Goal: Task Accomplishment & Management: Manage account settings

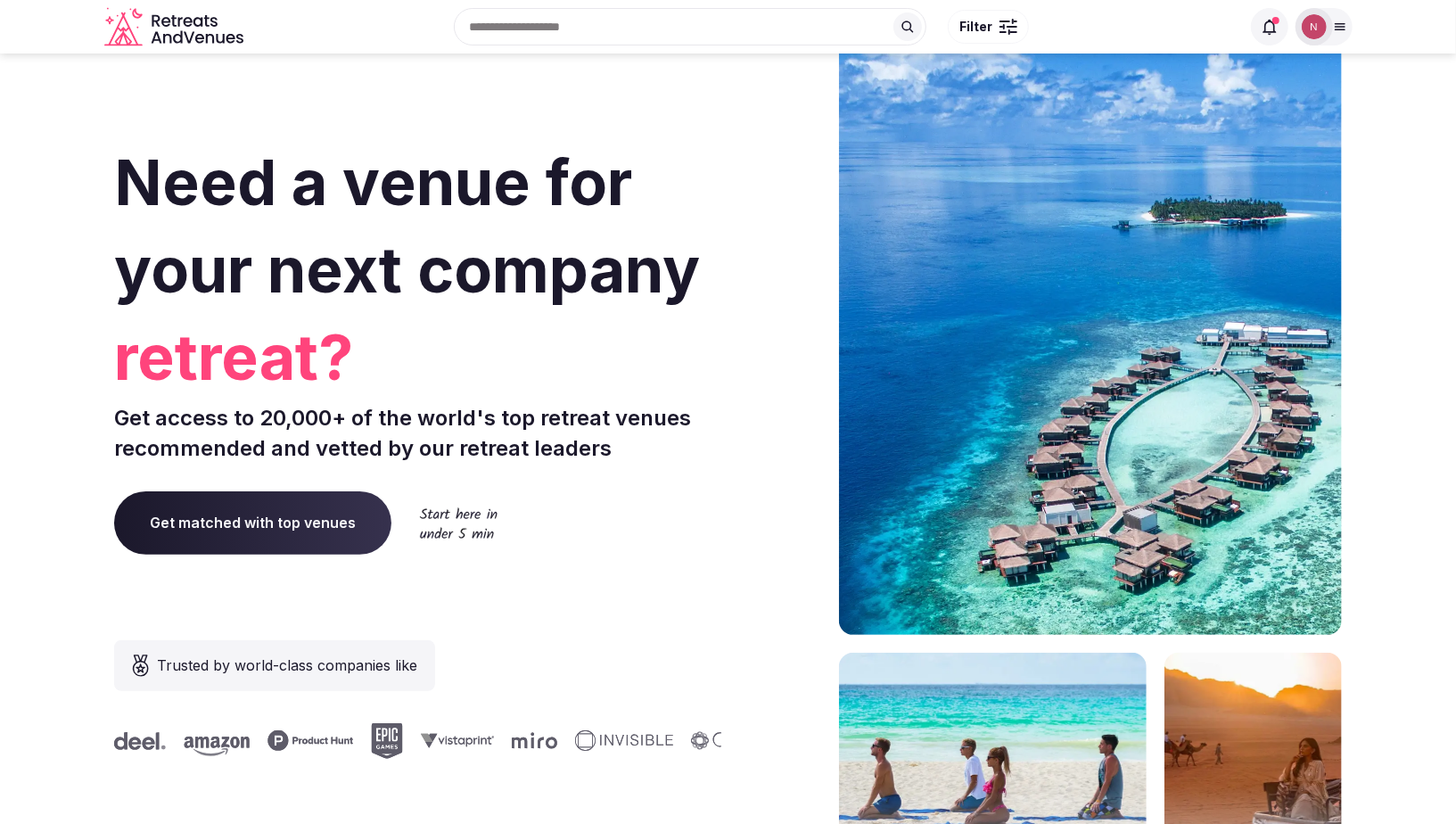
click at [1308, 26] on img at bounding box center [1314, 27] width 25 height 25
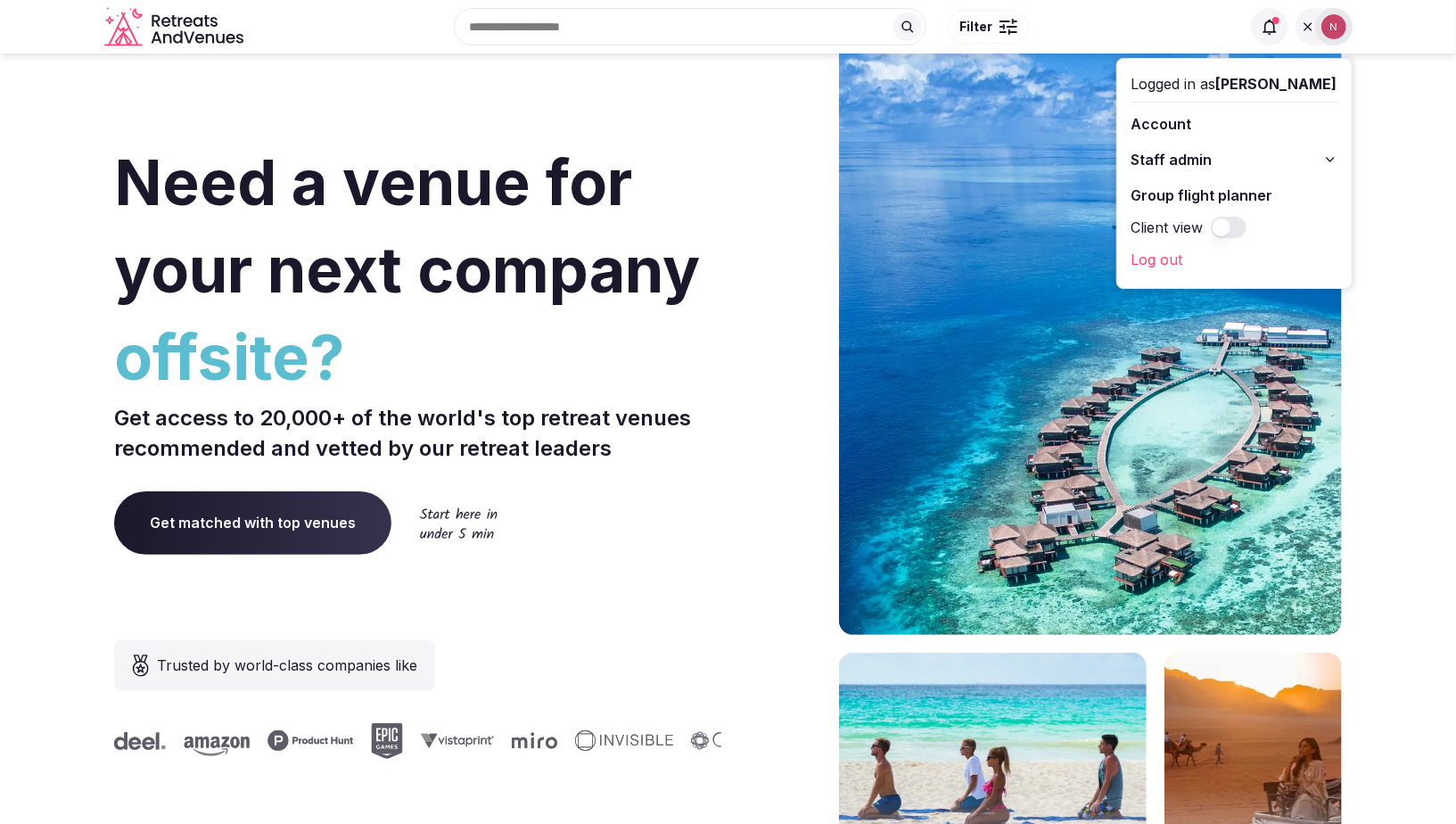
click at [1204, 160] on span "Staff admin" at bounding box center [1172, 160] width 82 height 22
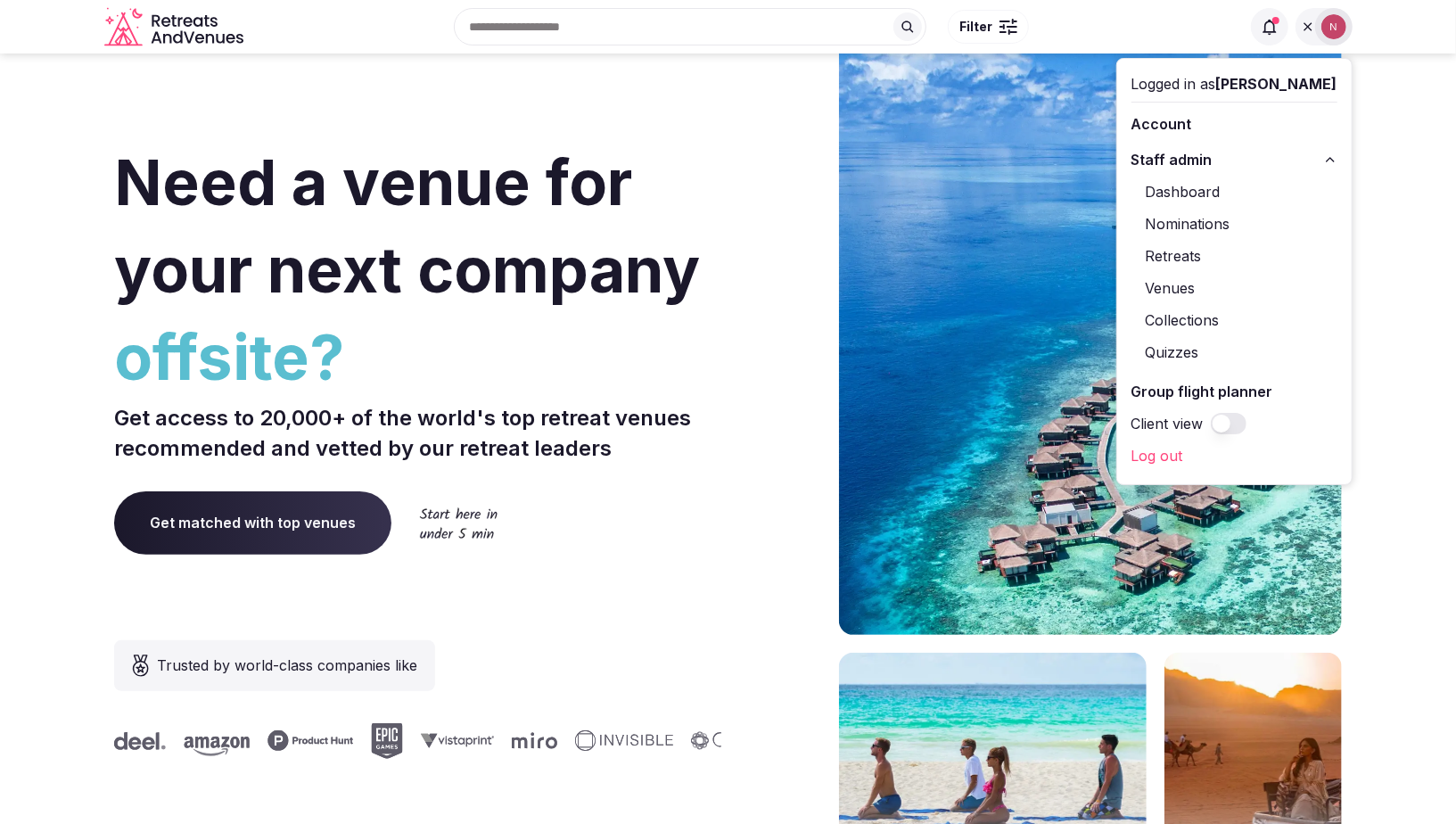
click at [1202, 254] on link "Retreats" at bounding box center [1235, 255] width 206 height 28
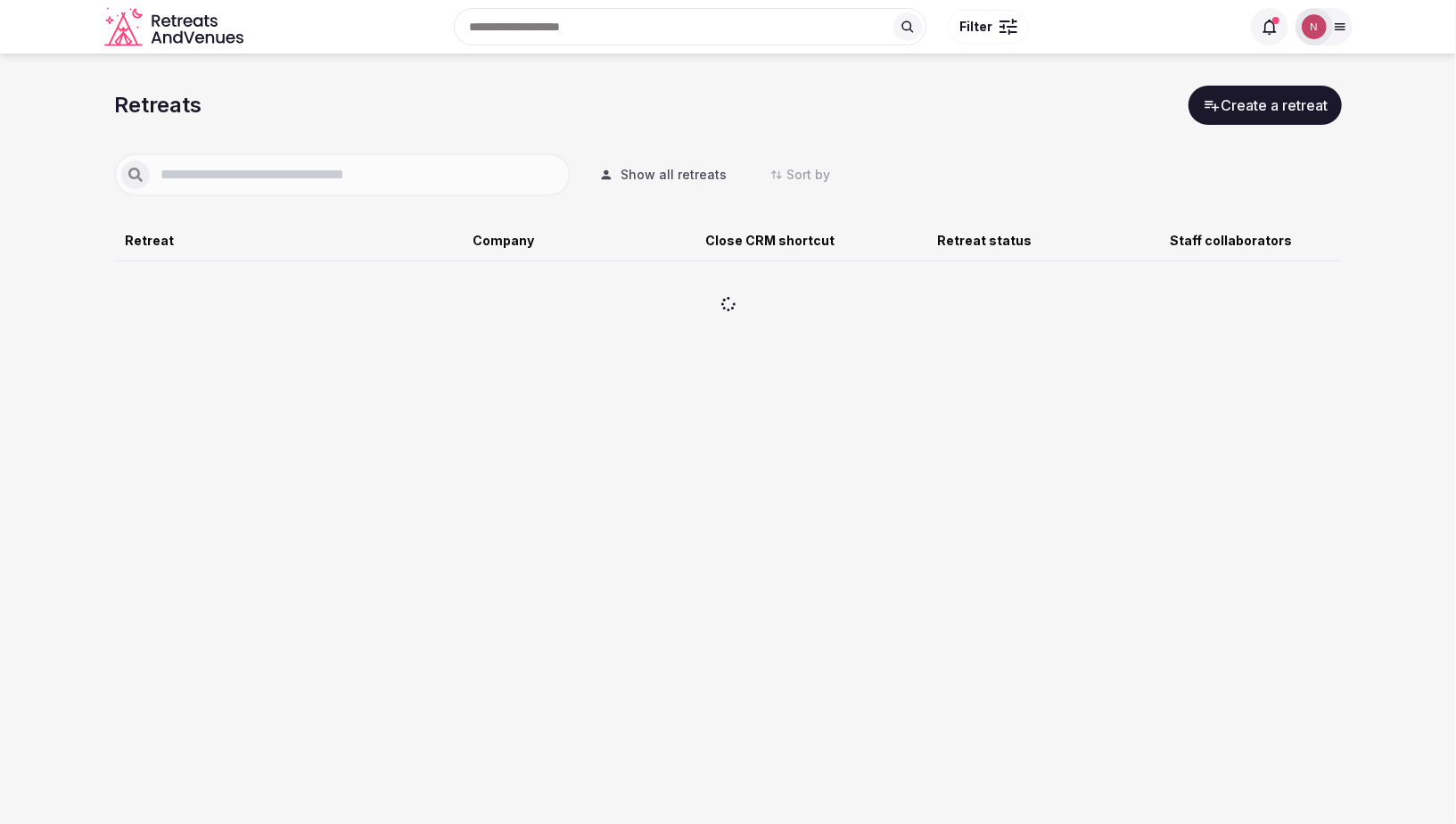
click at [330, 176] on input "text" at bounding box center [356, 175] width 414 height 22
click at [337, 179] on input "text" at bounding box center [356, 175] width 414 height 22
type input "*****"
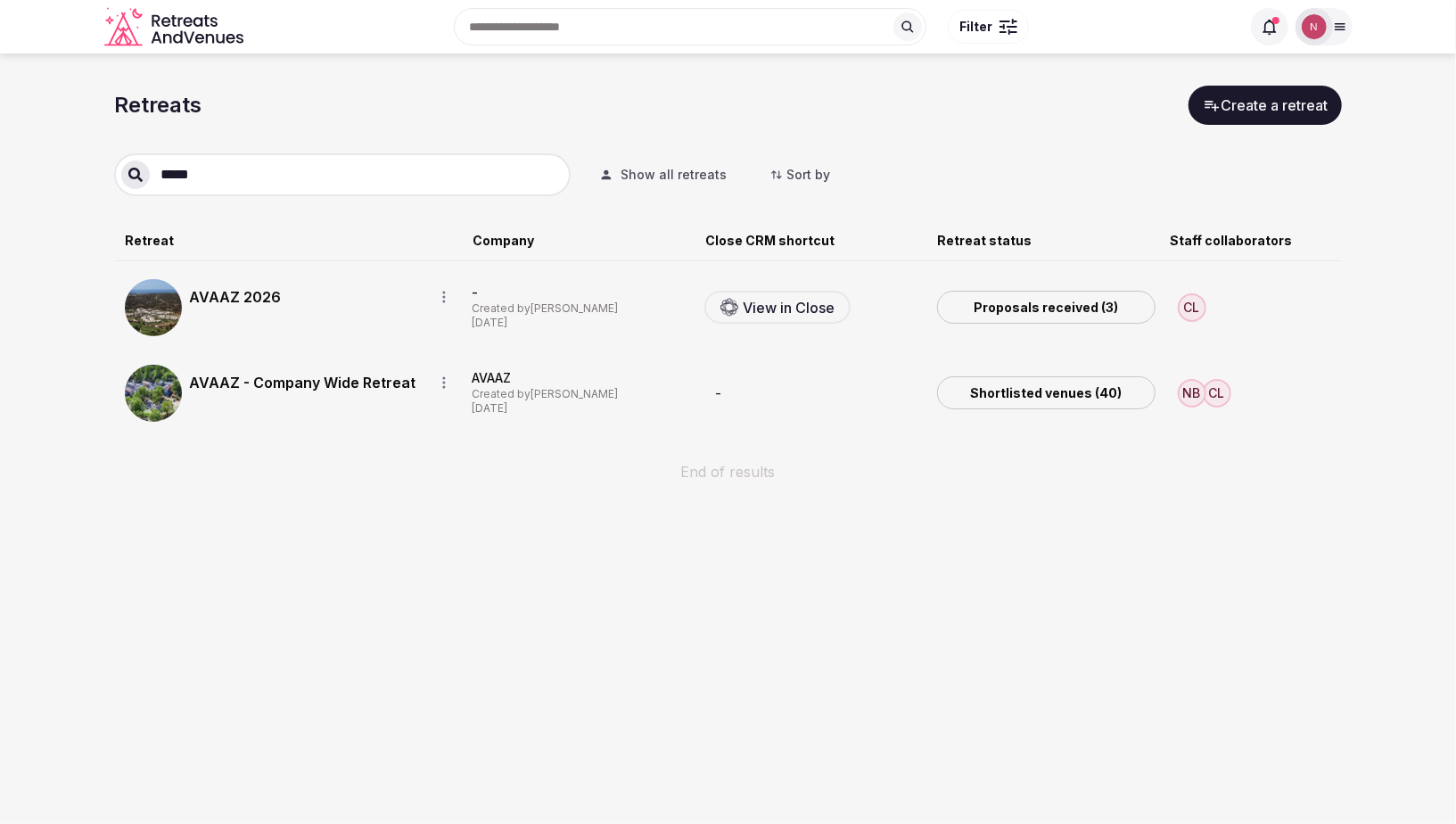
click at [239, 299] on link "AVAAZ 2026" at bounding box center [304, 297] width 230 height 22
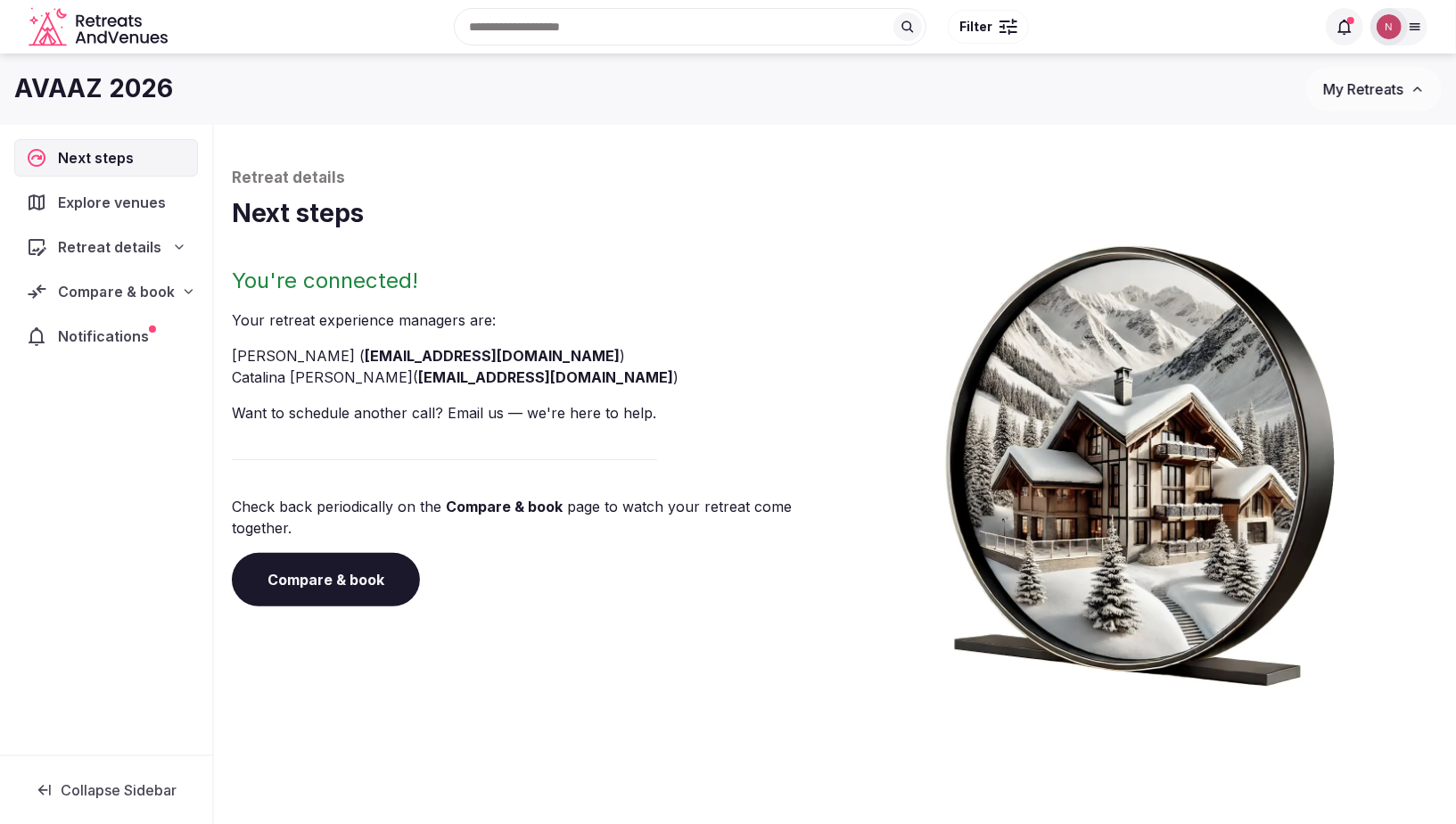
click at [139, 298] on span "Compare & book" at bounding box center [116, 292] width 116 height 22
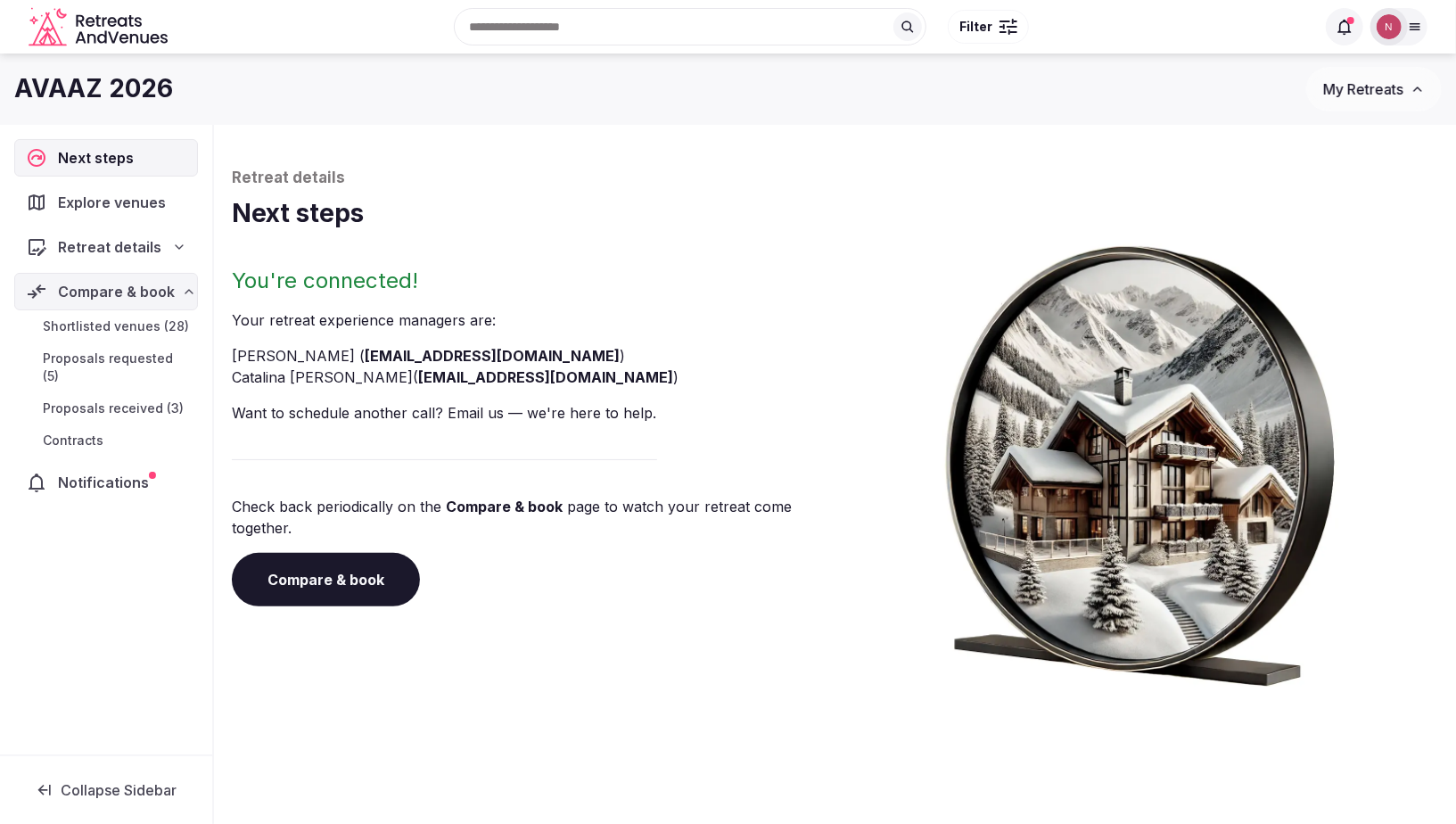
click at [111, 400] on span "Proposals received (3)" at bounding box center [113, 409] width 140 height 18
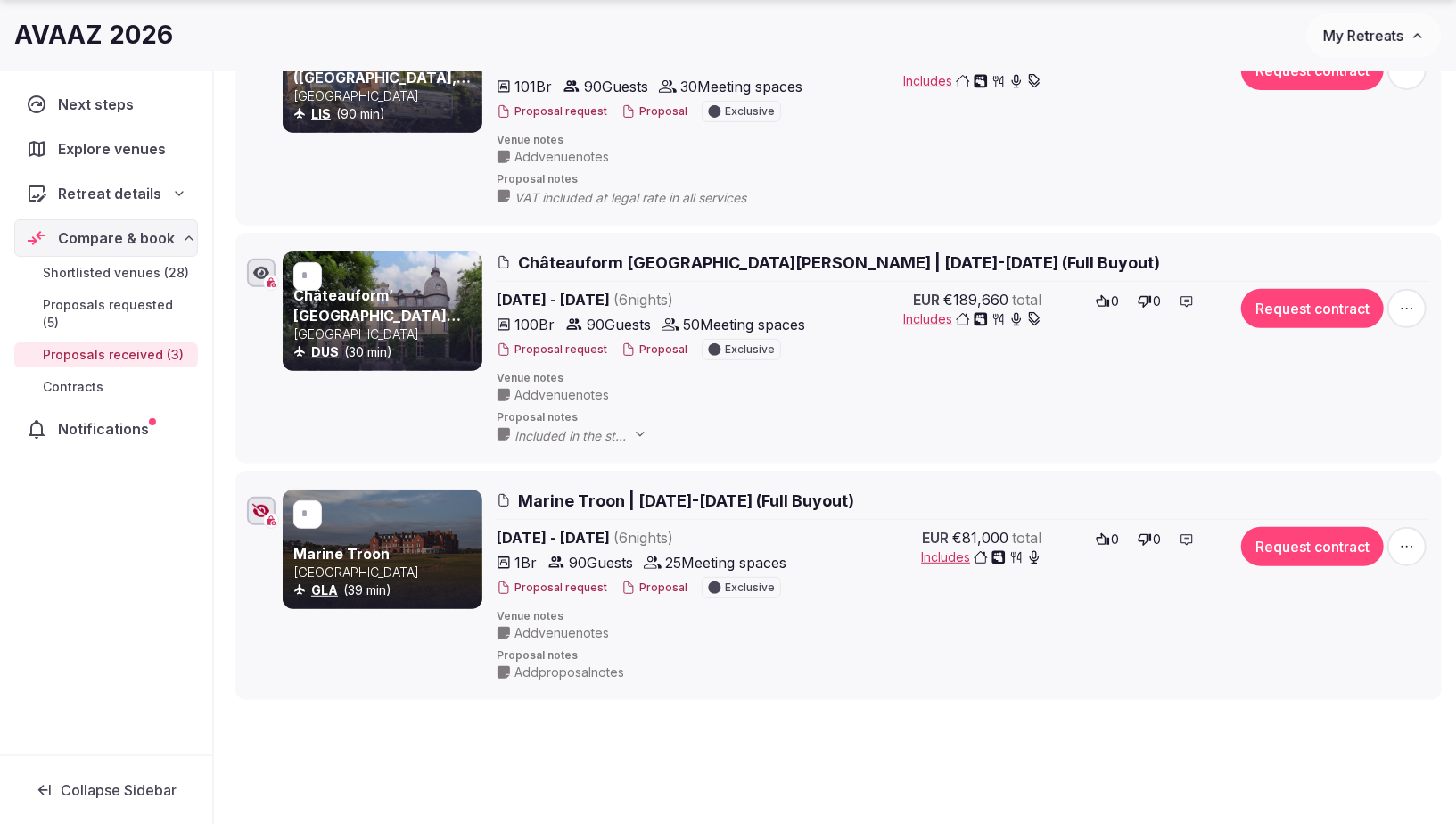
scroll to position [419, 0]
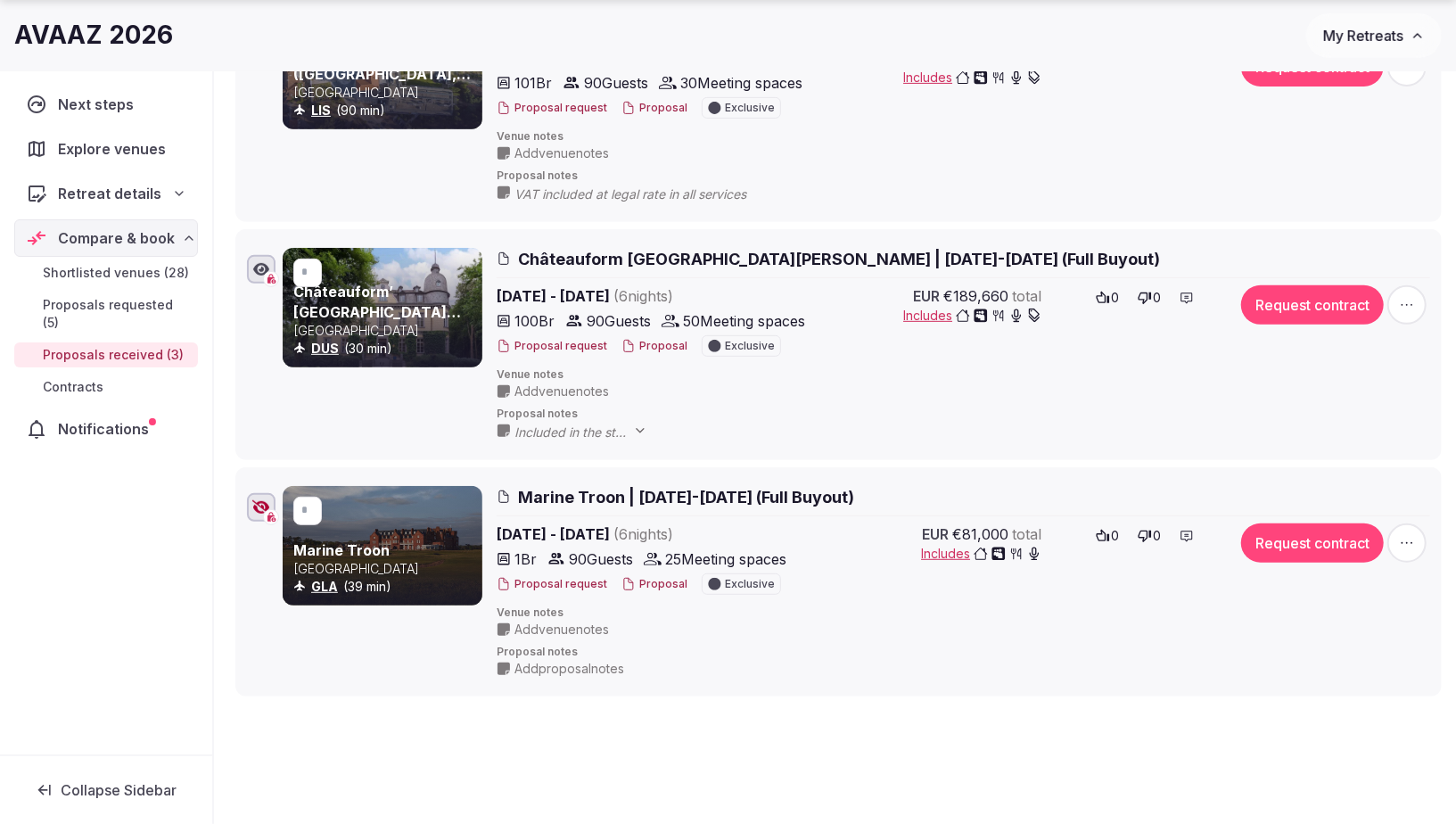
click at [607, 492] on span "Marine Troon | [DATE]-[DATE] (Full Buyout)" at bounding box center [686, 497] width 336 height 23
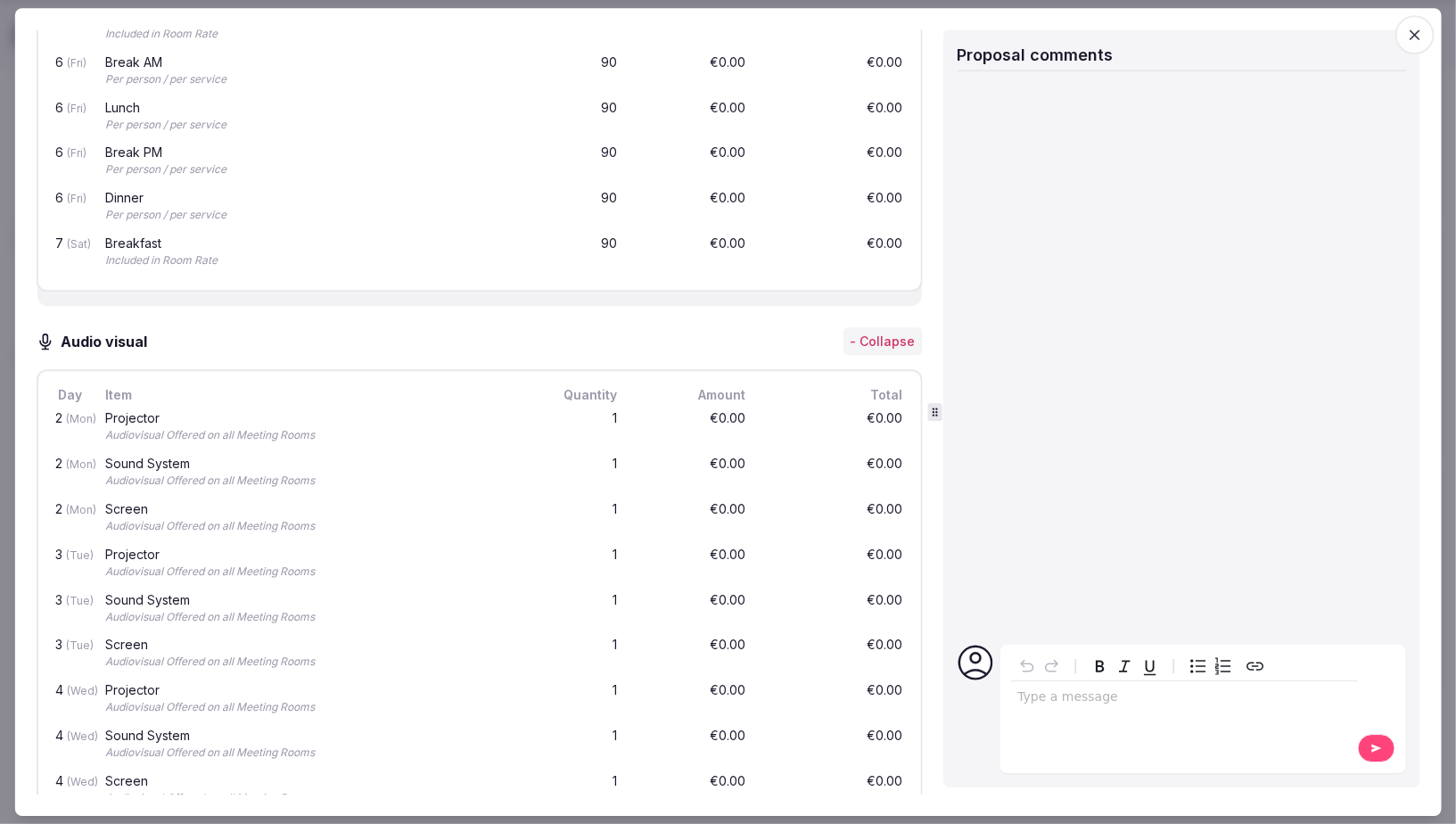
scroll to position [3004, 0]
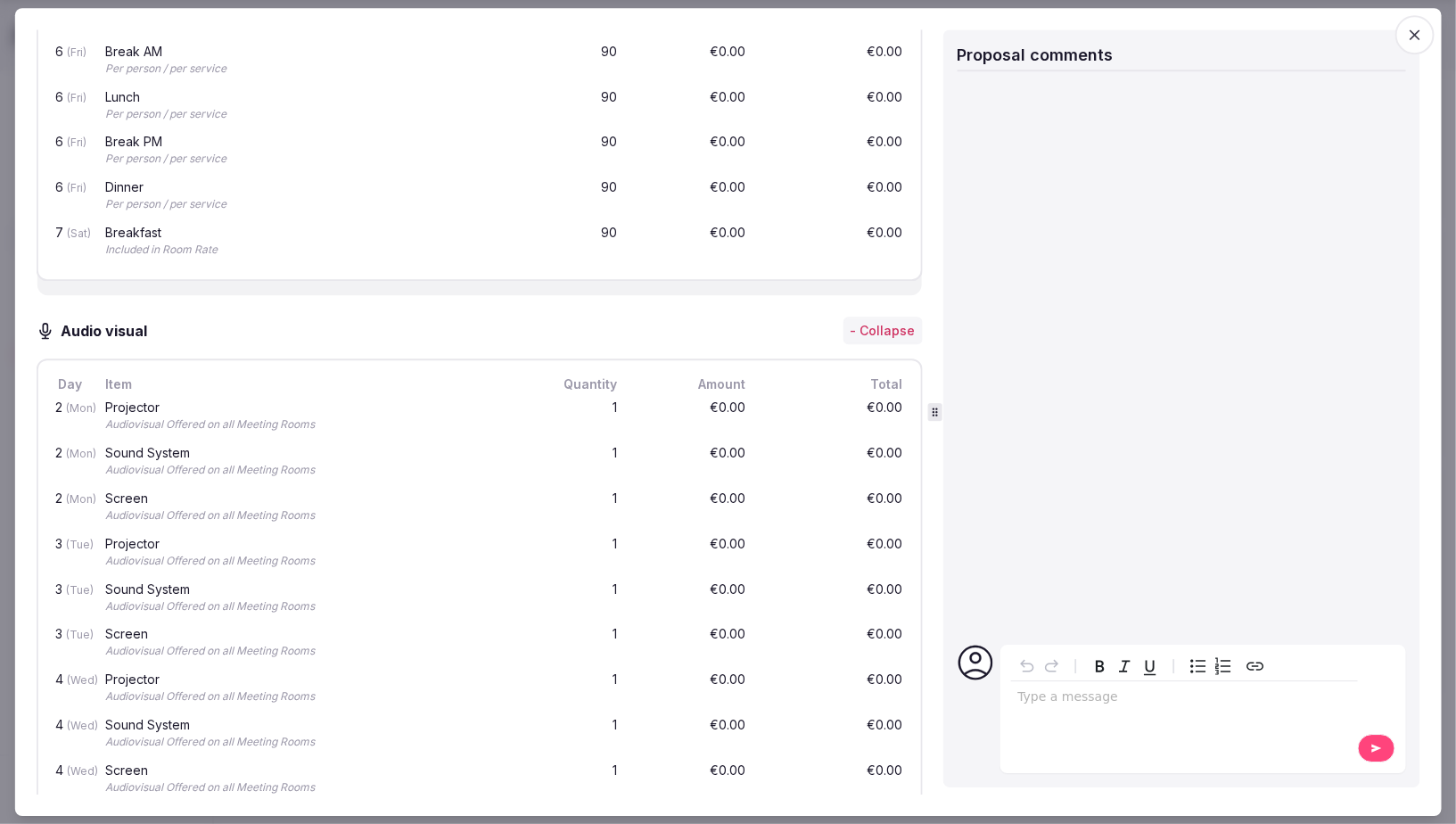
click at [1417, 29] on icon "button" at bounding box center [1415, 34] width 18 height 18
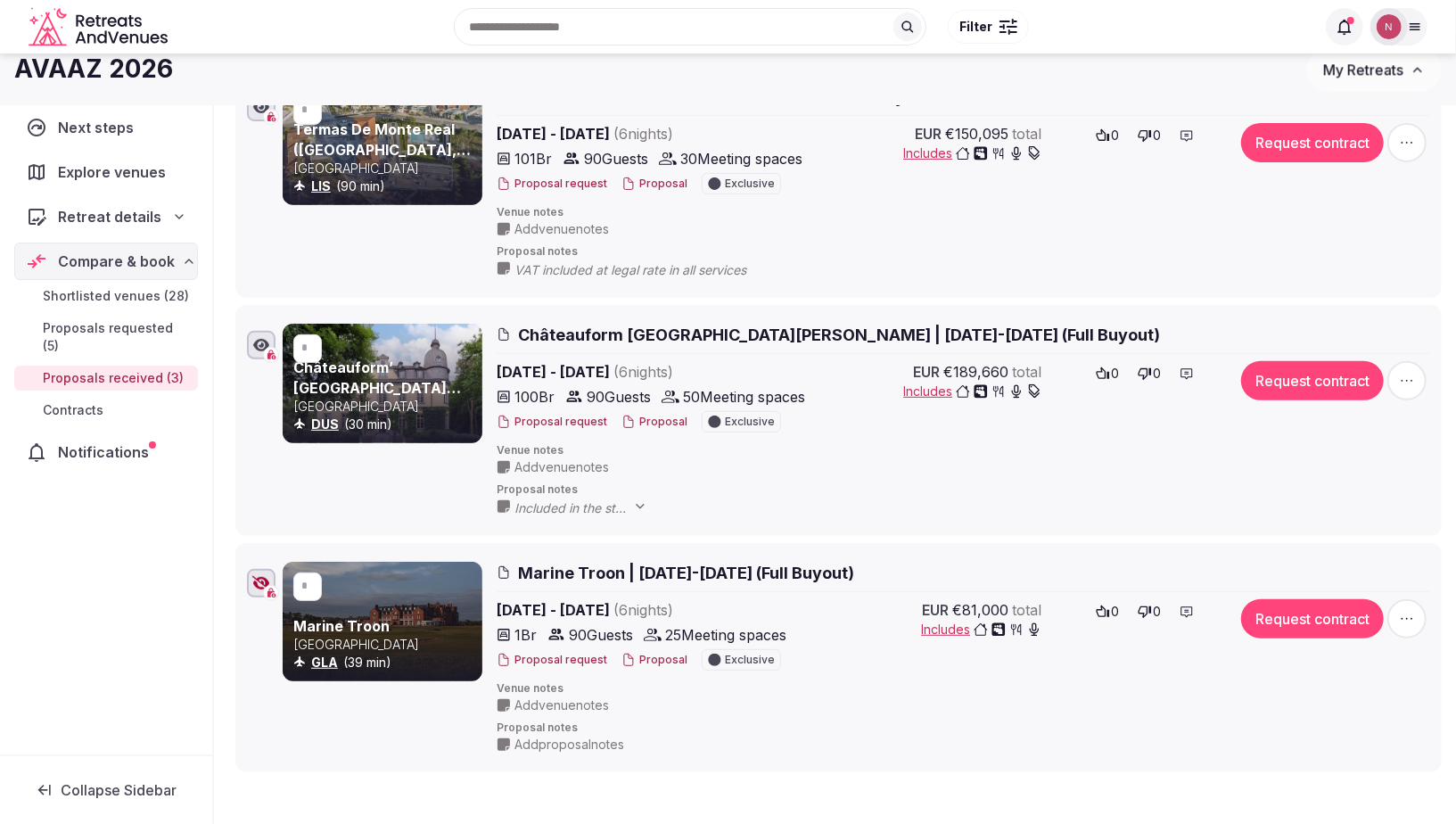
scroll to position [343, 0]
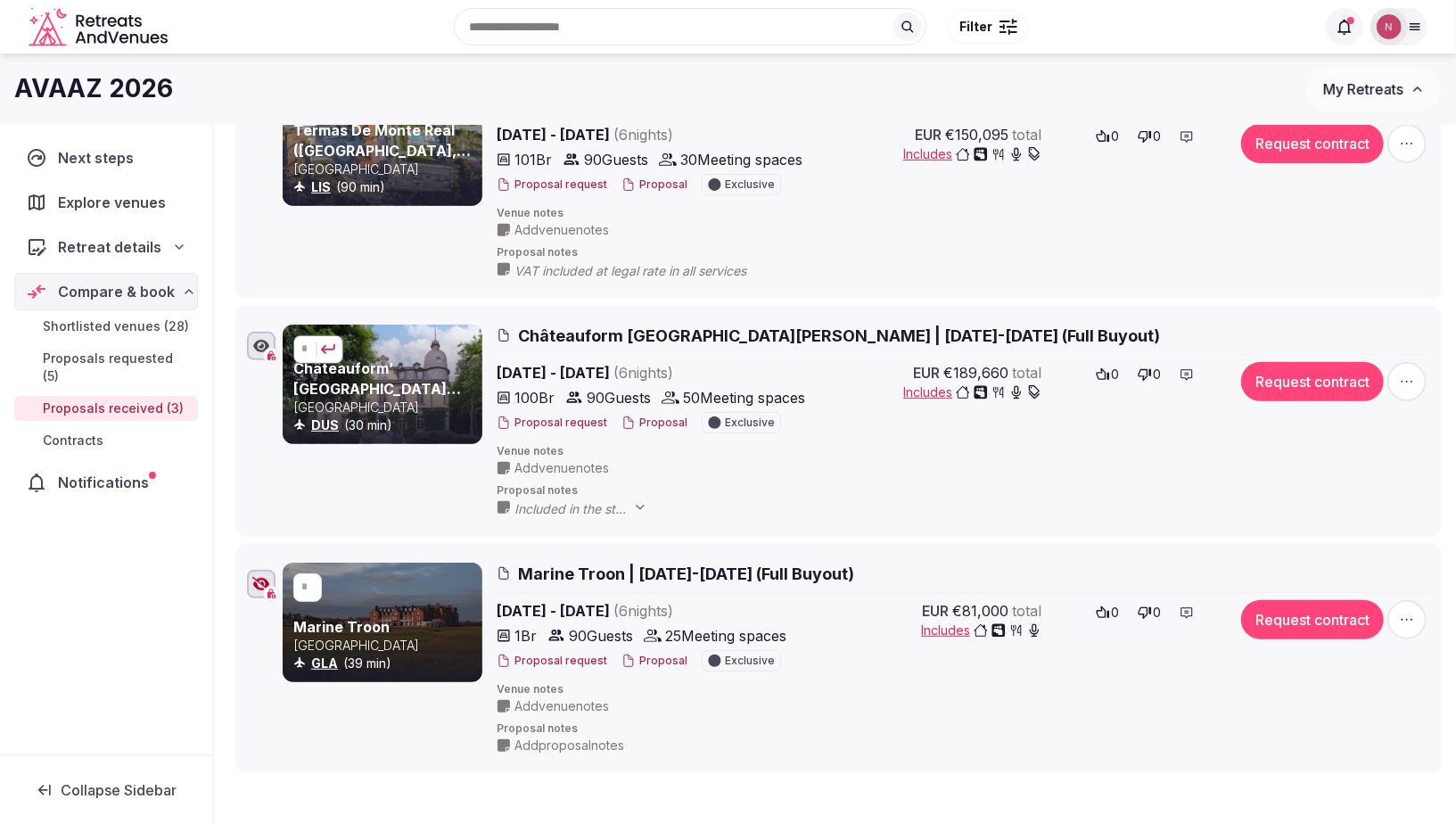
click at [311, 343] on input "*" at bounding box center [315, 349] width 28 height 28
click at [248, 758] on li "* Marine Troon [GEOGRAPHIC_DATA] GLA (39 min) Marine Troon | [DATE]-[DATE] (Ful…" at bounding box center [839, 658] width 1206 height 229
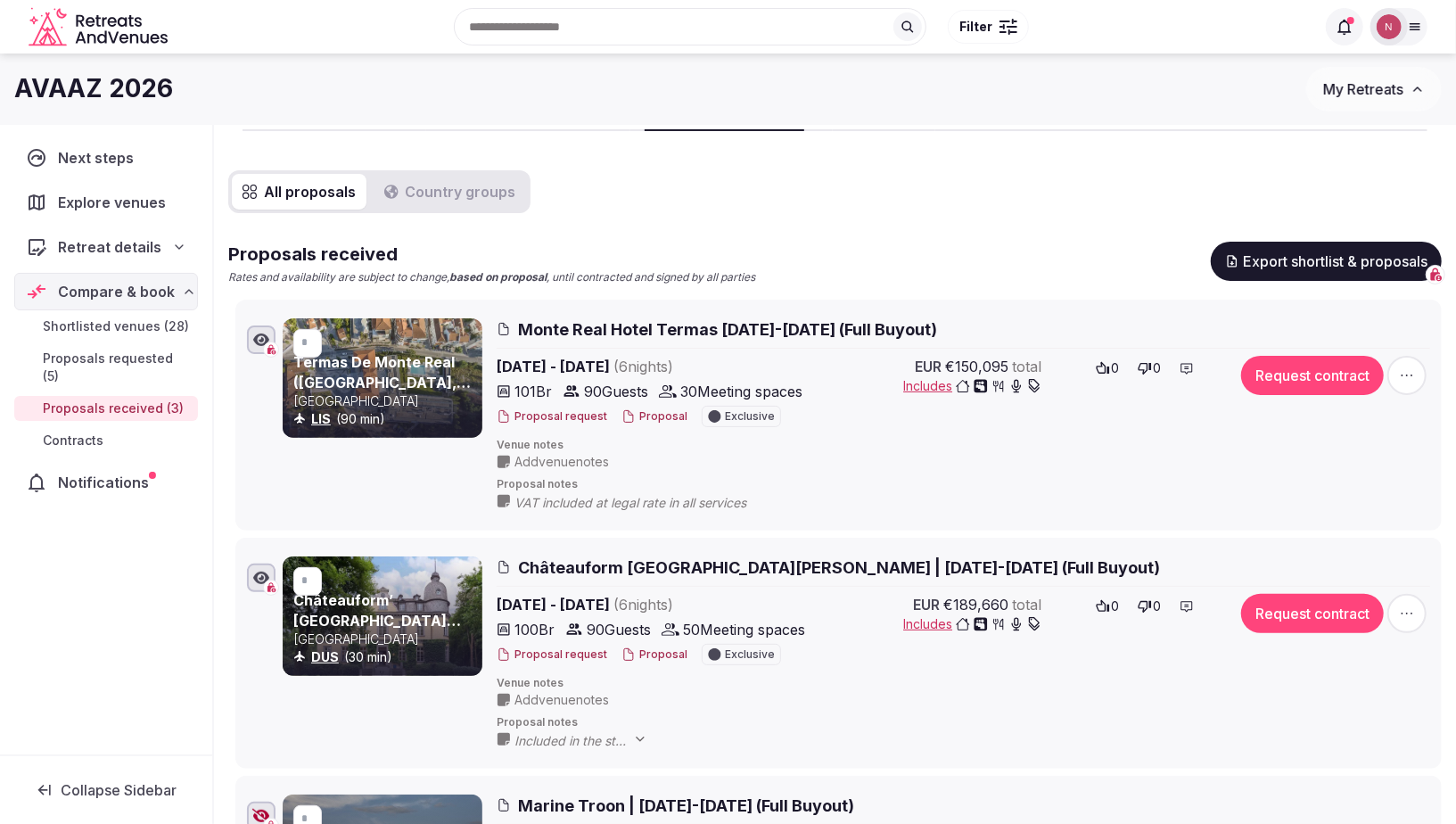
scroll to position [0, 0]
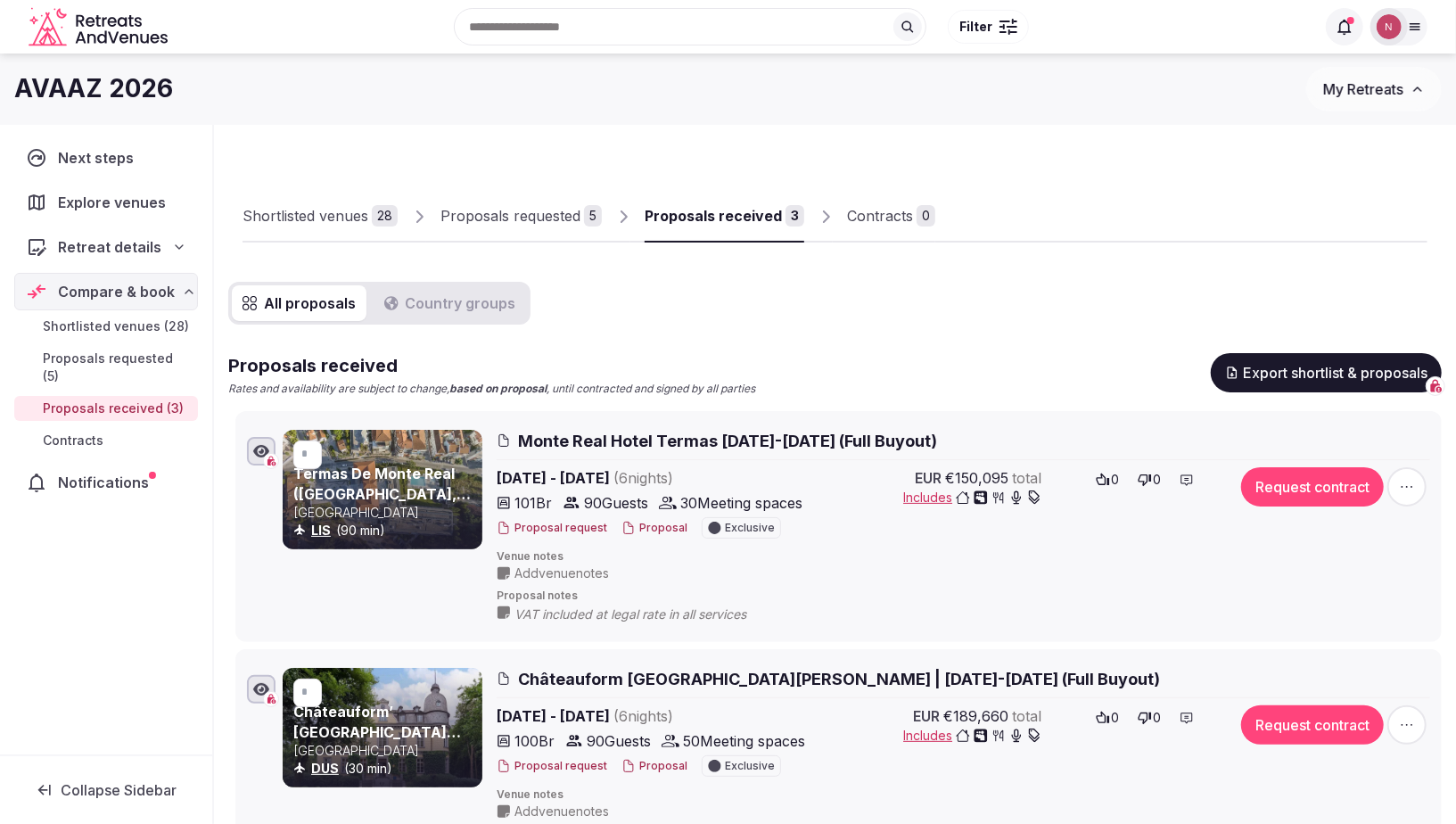
type input "*"
click at [309, 454] on input "*" at bounding box center [315, 454] width 28 height 28
click at [227, 560] on div "Shortlisted venues 28 Proposals requested 5 Proposals received 3 Contracts 0 Al…" at bounding box center [835, 713] width 1242 height 1177
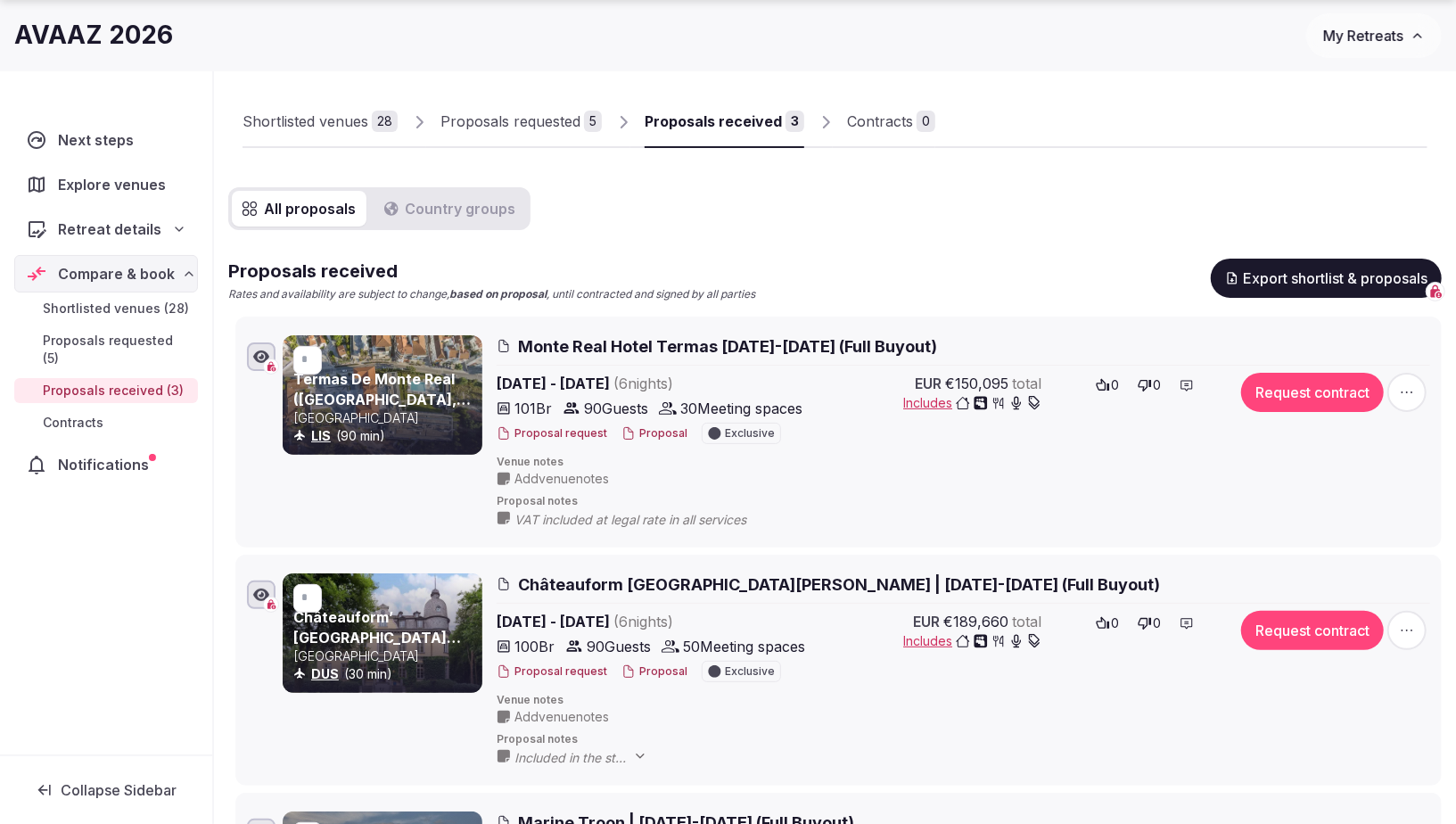
scroll to position [100, 0]
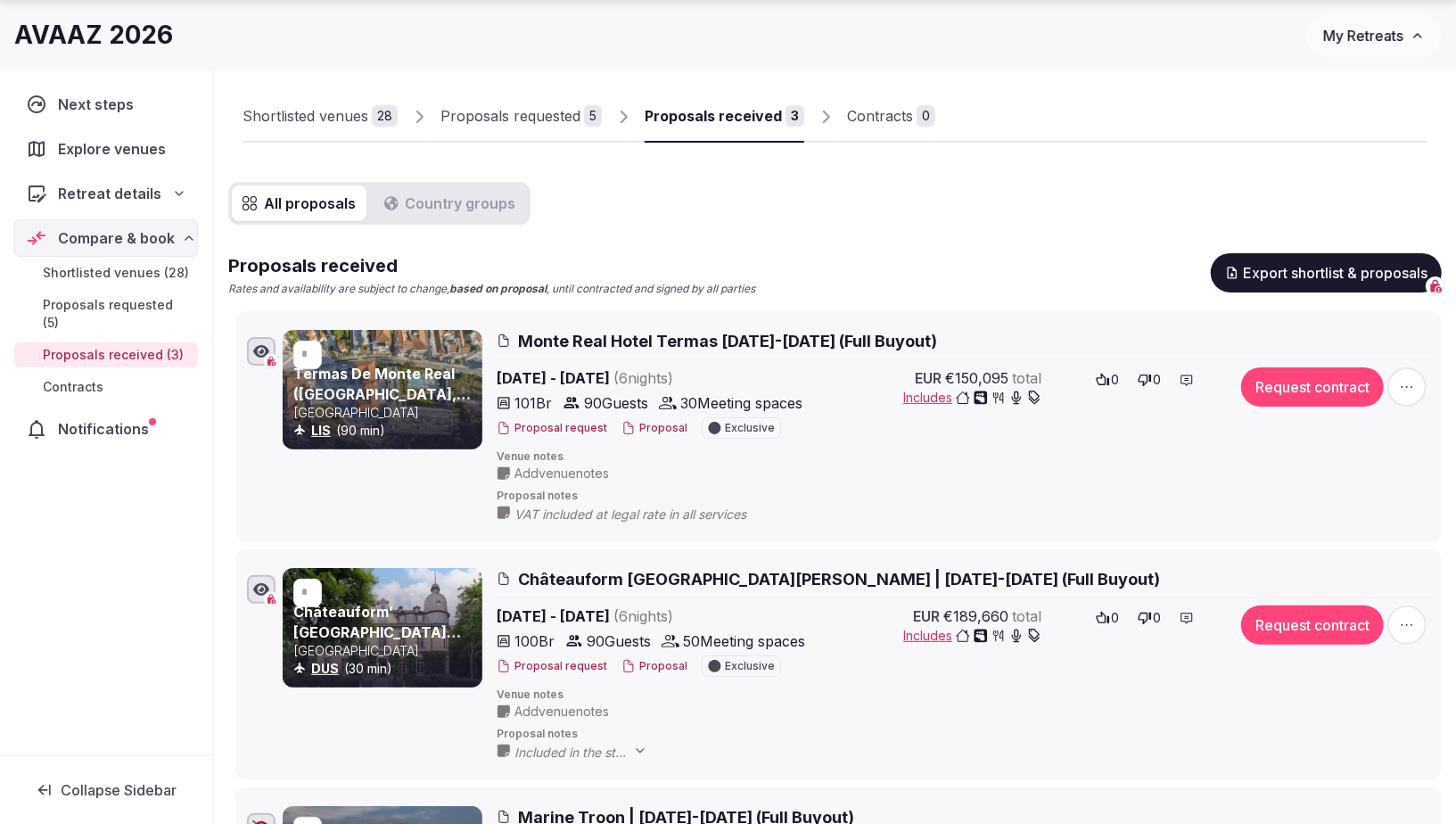
type input "*"
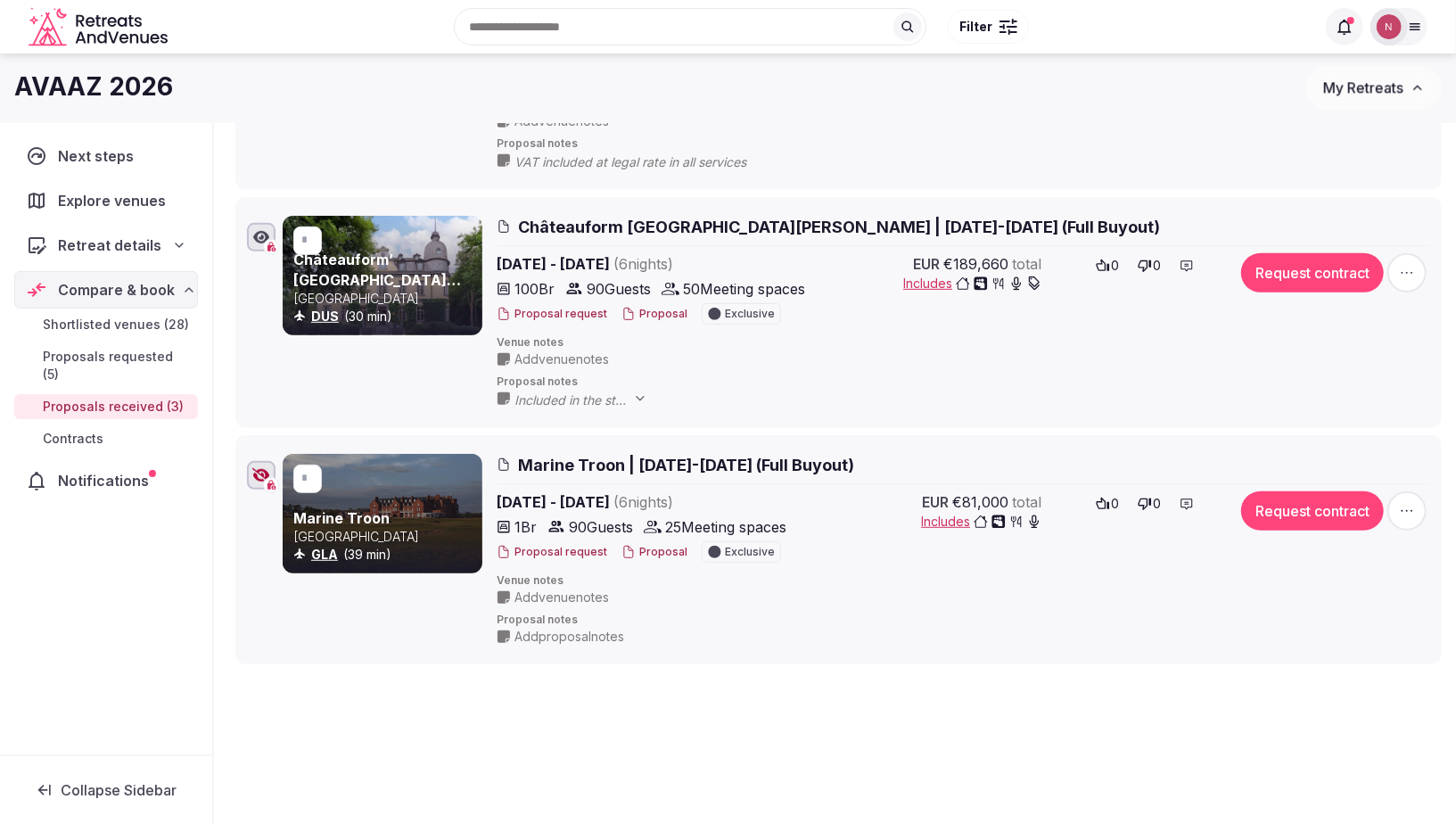
scroll to position [425, 0]
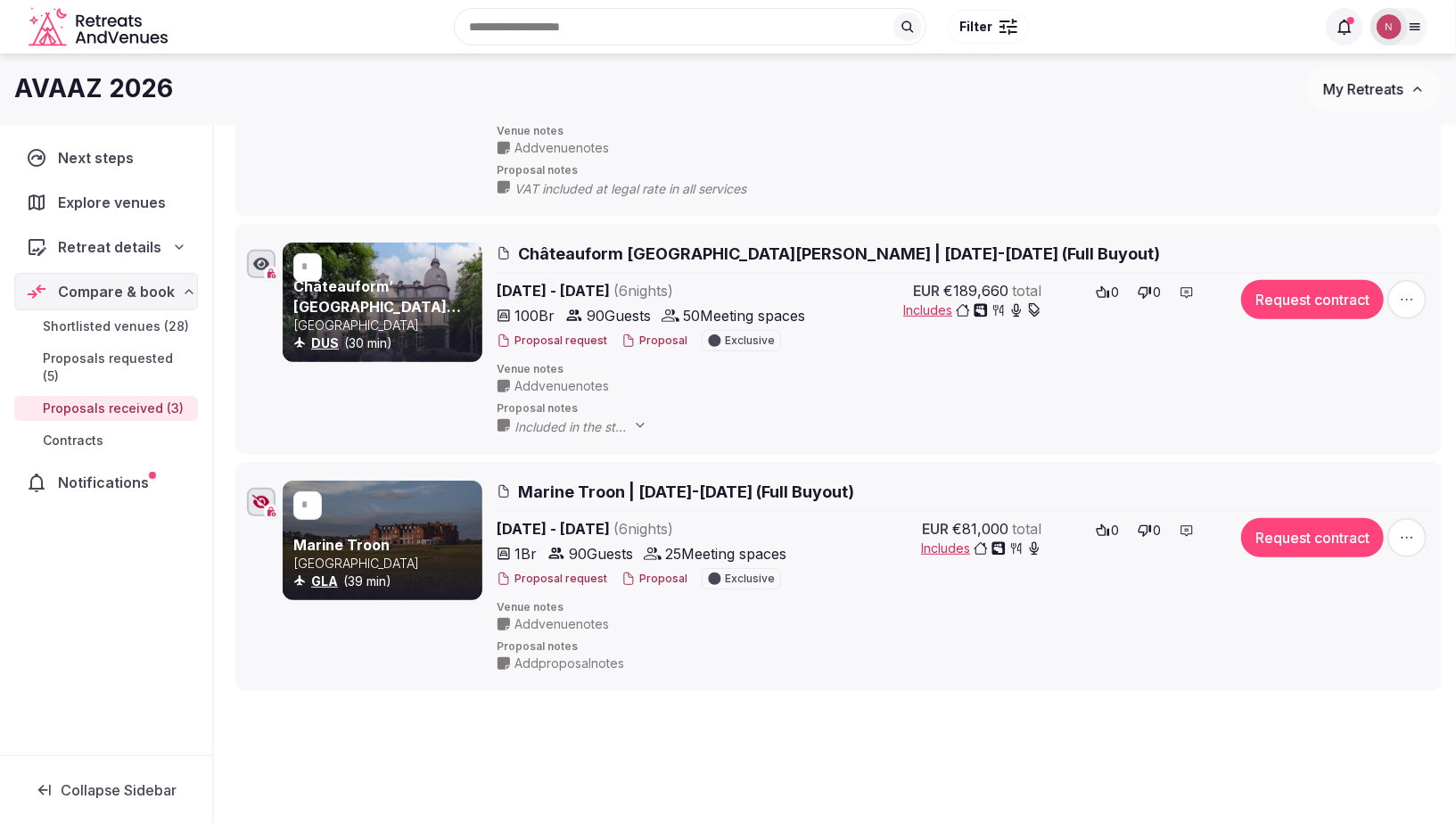
click at [742, 247] on span "Châteauform [GEOGRAPHIC_DATA][PERSON_NAME] | [DATE]-[DATE] (Full Buyout)" at bounding box center [838, 253] width 642 height 23
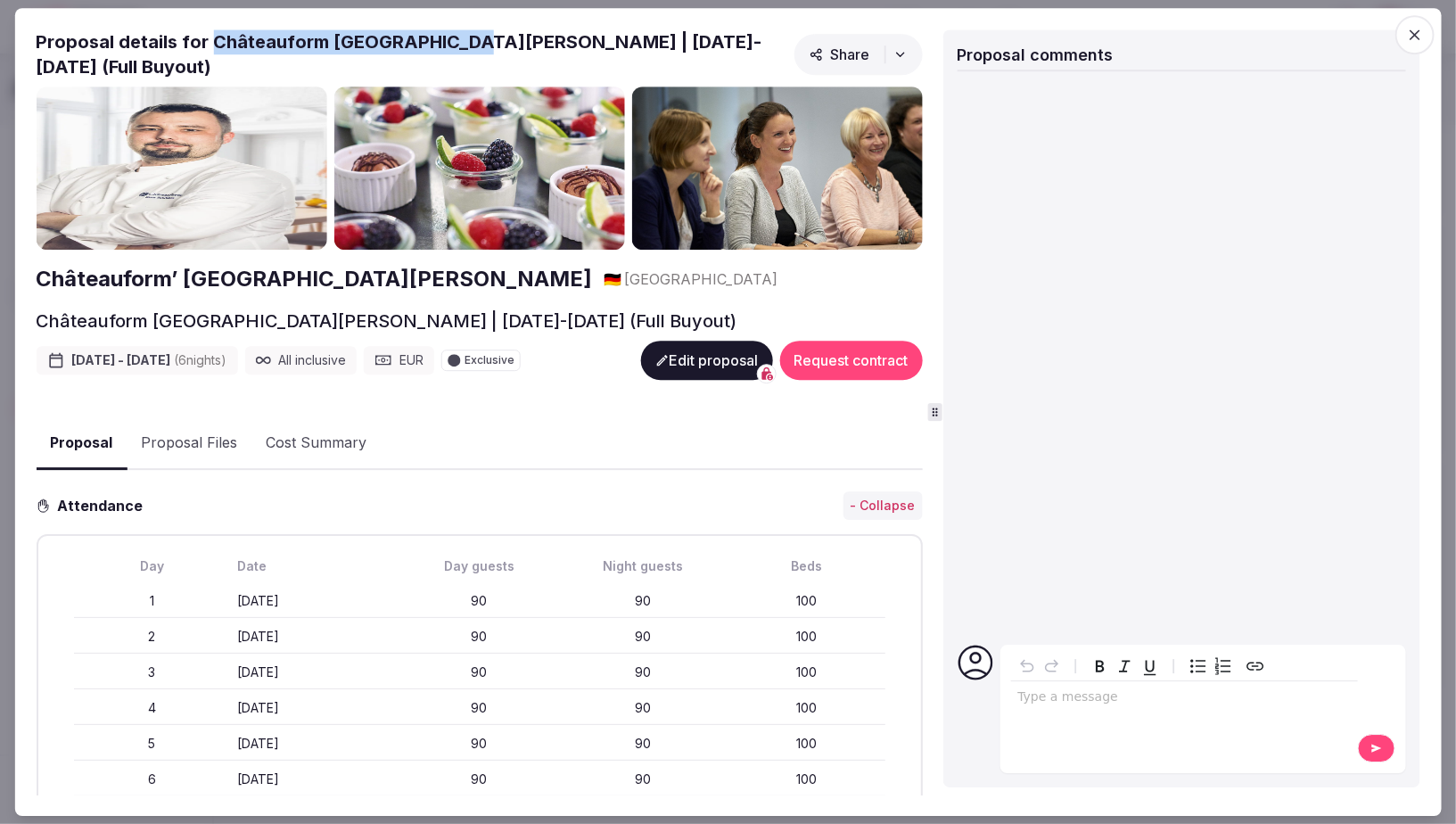
drag, startPoint x: 212, startPoint y: 33, endPoint x: 476, endPoint y: 52, distance: 264.7
click at [476, 52] on h2 "Proposal details for Châteauform [GEOGRAPHIC_DATA][PERSON_NAME] | [DATE]-[DATE]…" at bounding box center [411, 54] width 751 height 50
copy h2 "Châteauform [GEOGRAPHIC_DATA][PERSON_NAME]"
